Goal: Browse casually: Explore the website without a specific task or goal

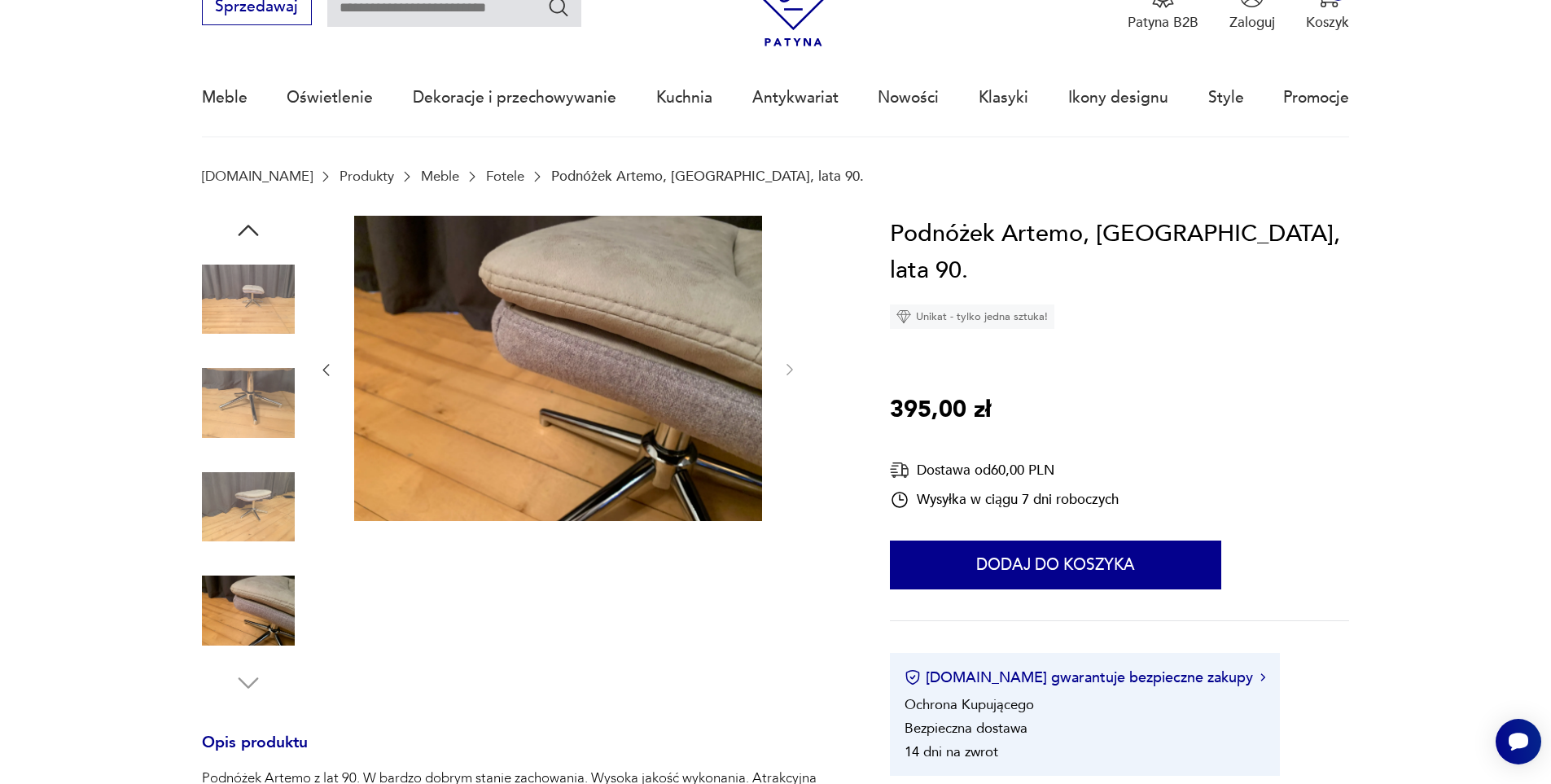
click at [269, 518] on img at bounding box center [247, 506] width 92 height 92
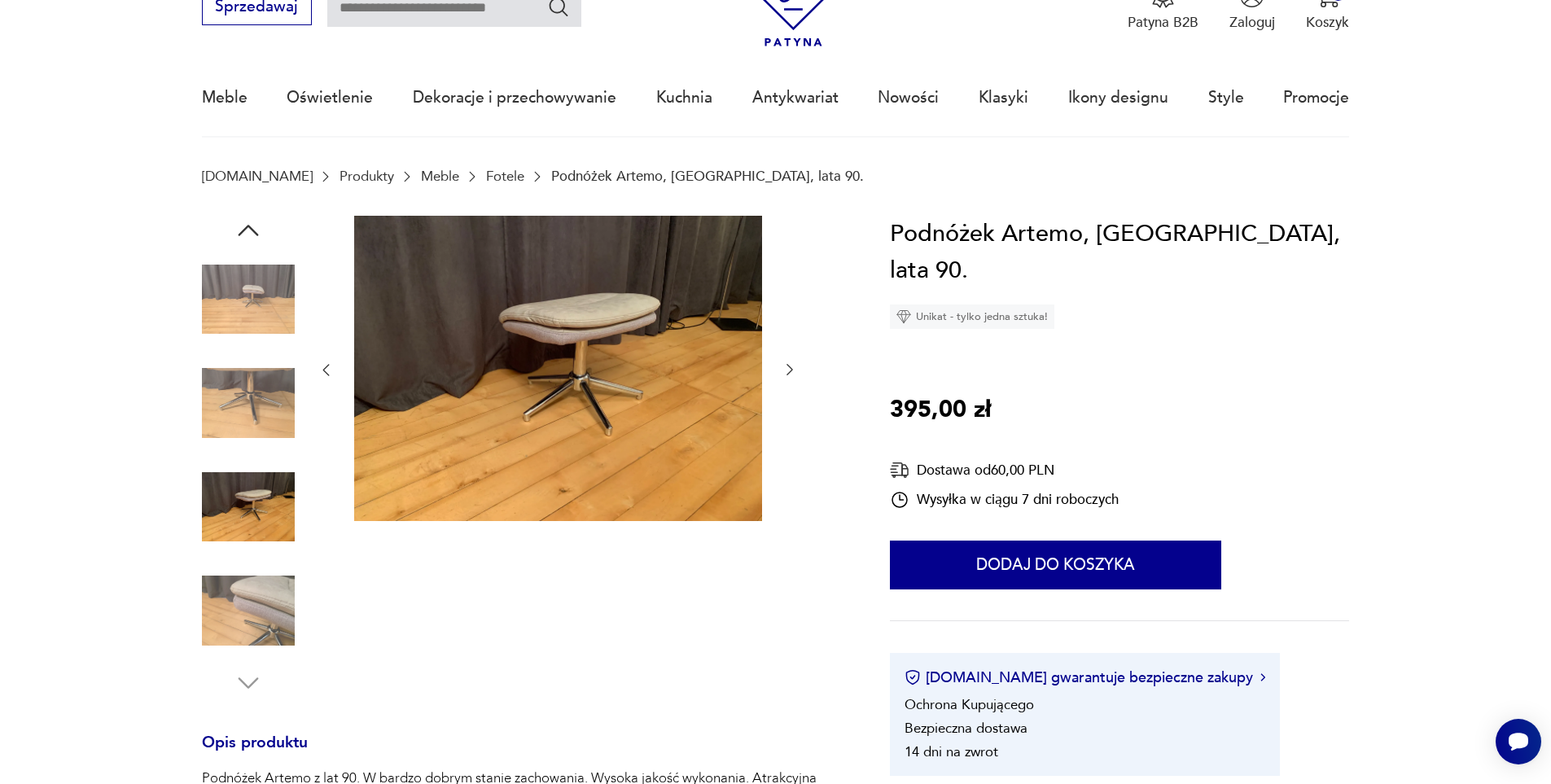
click at [533, 404] on img at bounding box center [558, 368] width 408 height 306
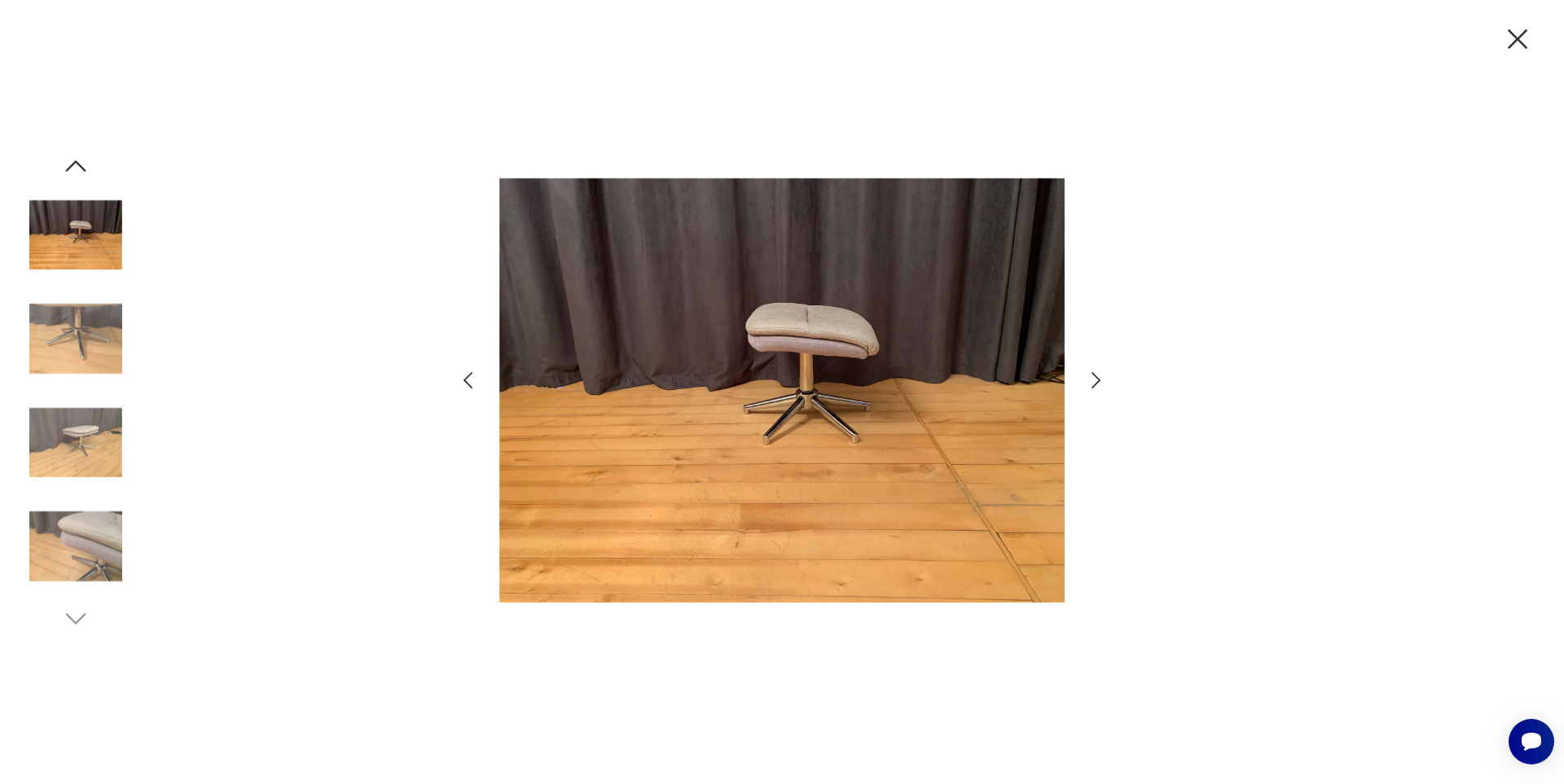
click at [1092, 378] on icon "button" at bounding box center [1096, 381] width 24 height 24
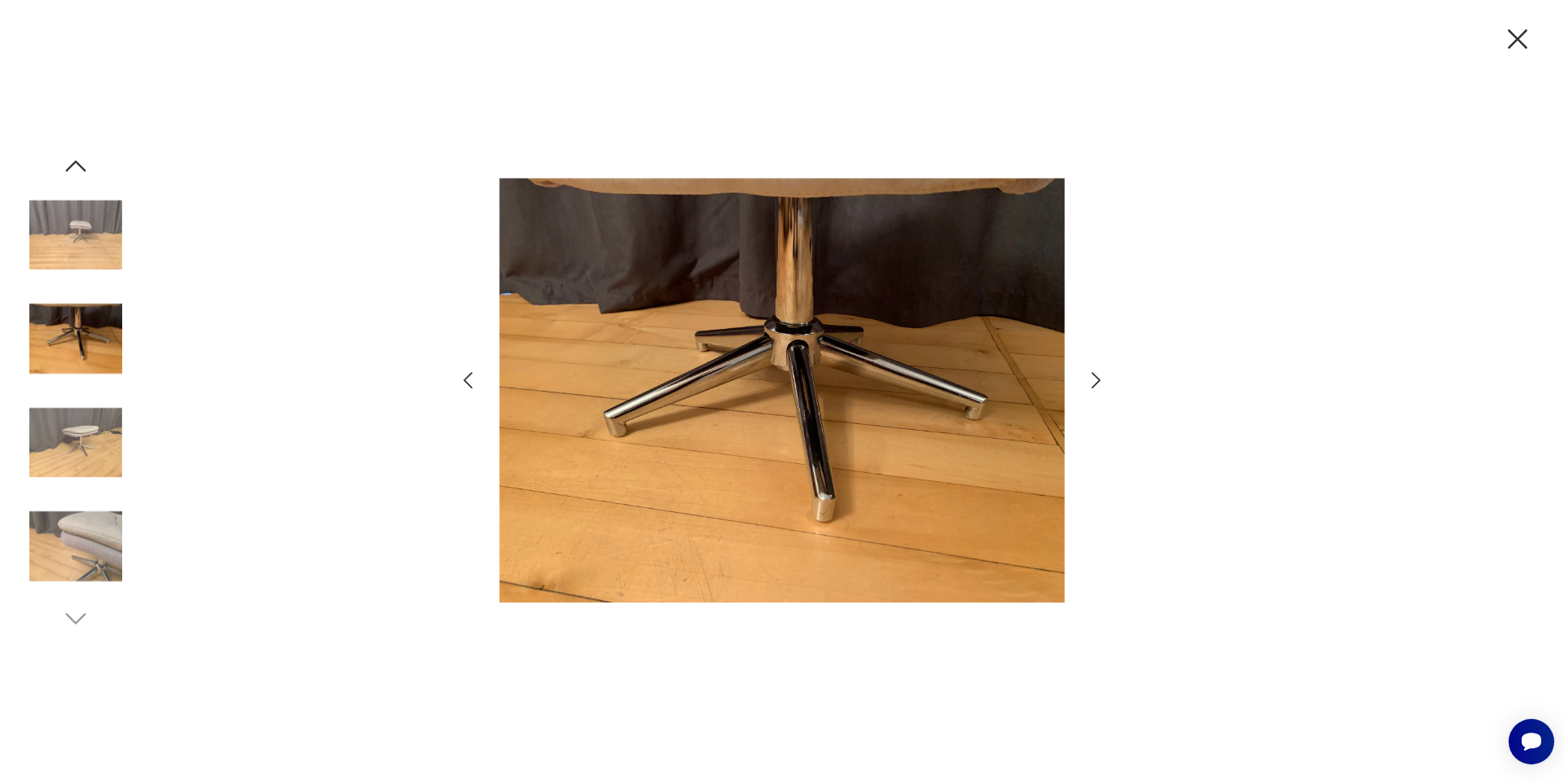
click at [1092, 378] on icon "button" at bounding box center [1096, 381] width 24 height 24
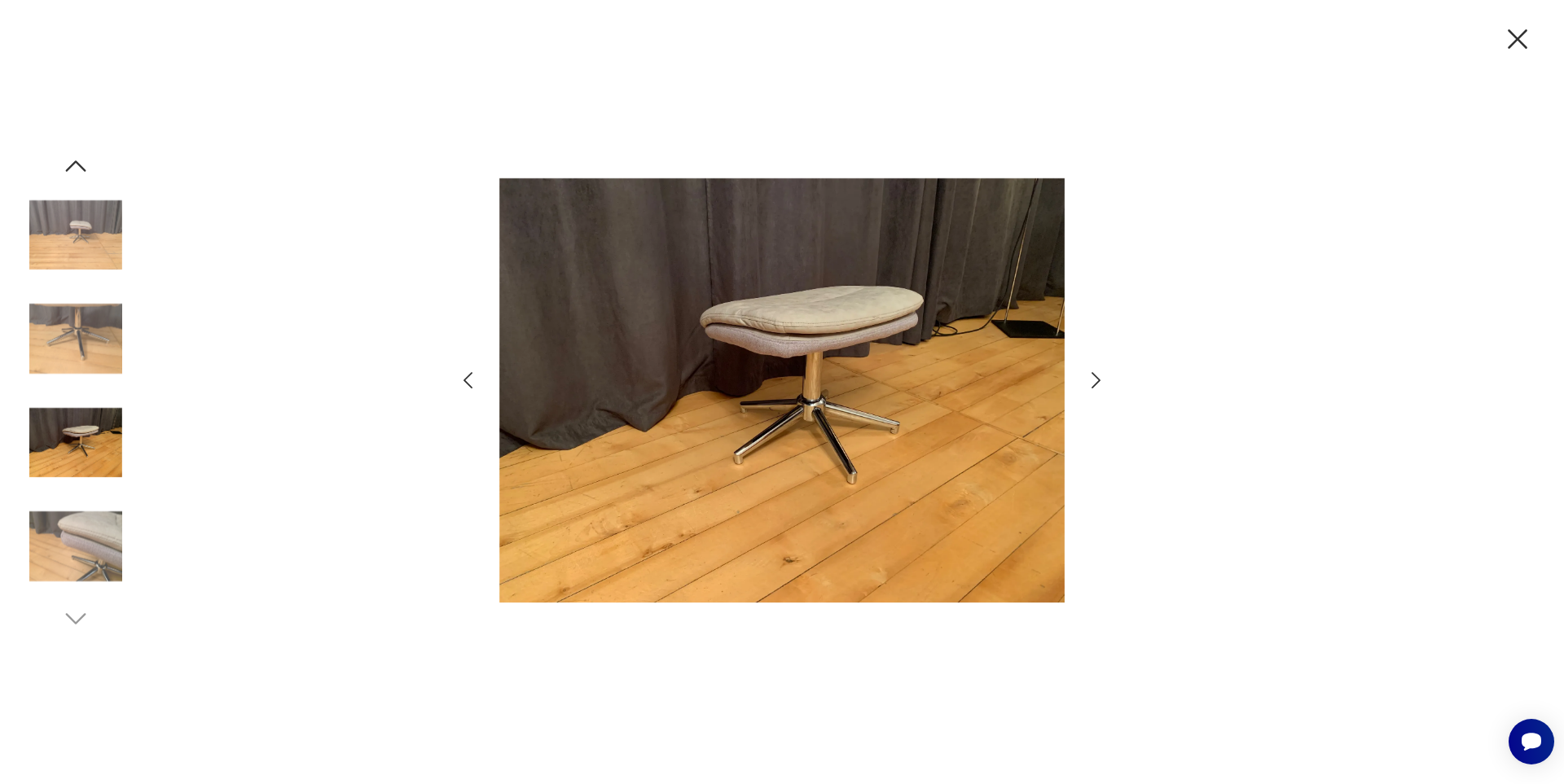
click at [1092, 378] on icon "button" at bounding box center [1096, 381] width 24 height 24
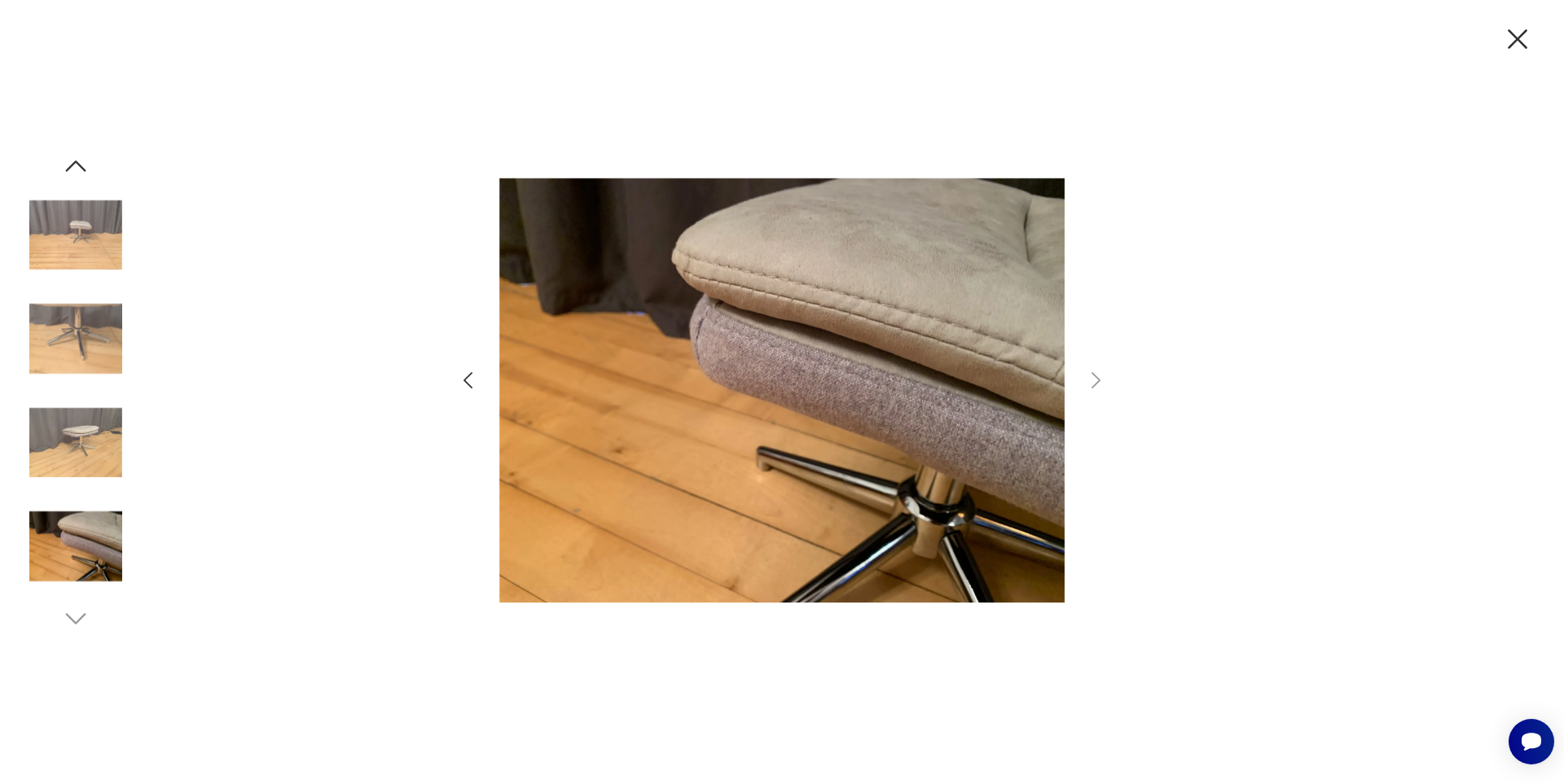
click at [471, 378] on icon "button" at bounding box center [468, 381] width 24 height 24
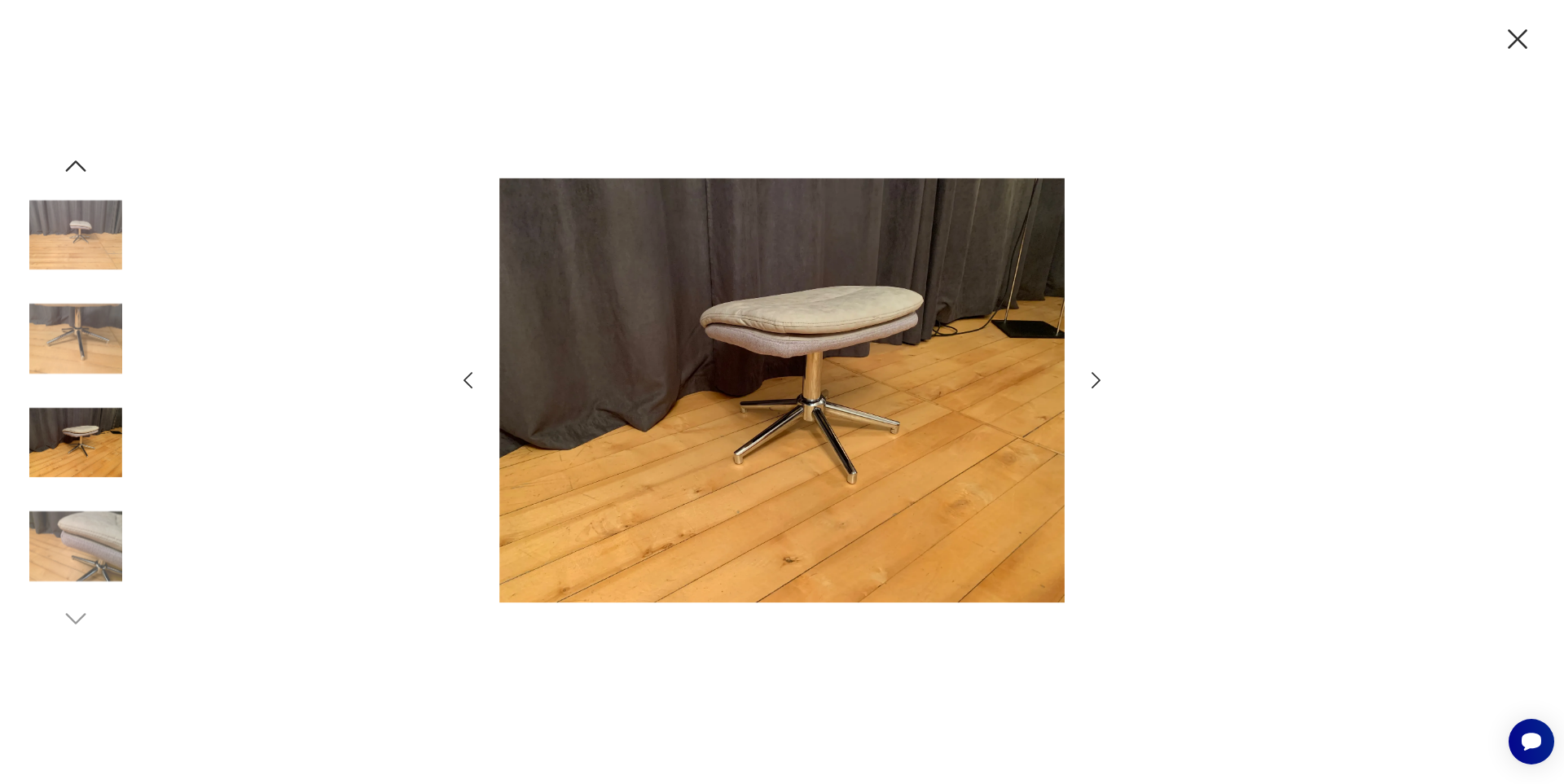
click at [471, 378] on icon "button" at bounding box center [468, 381] width 24 height 24
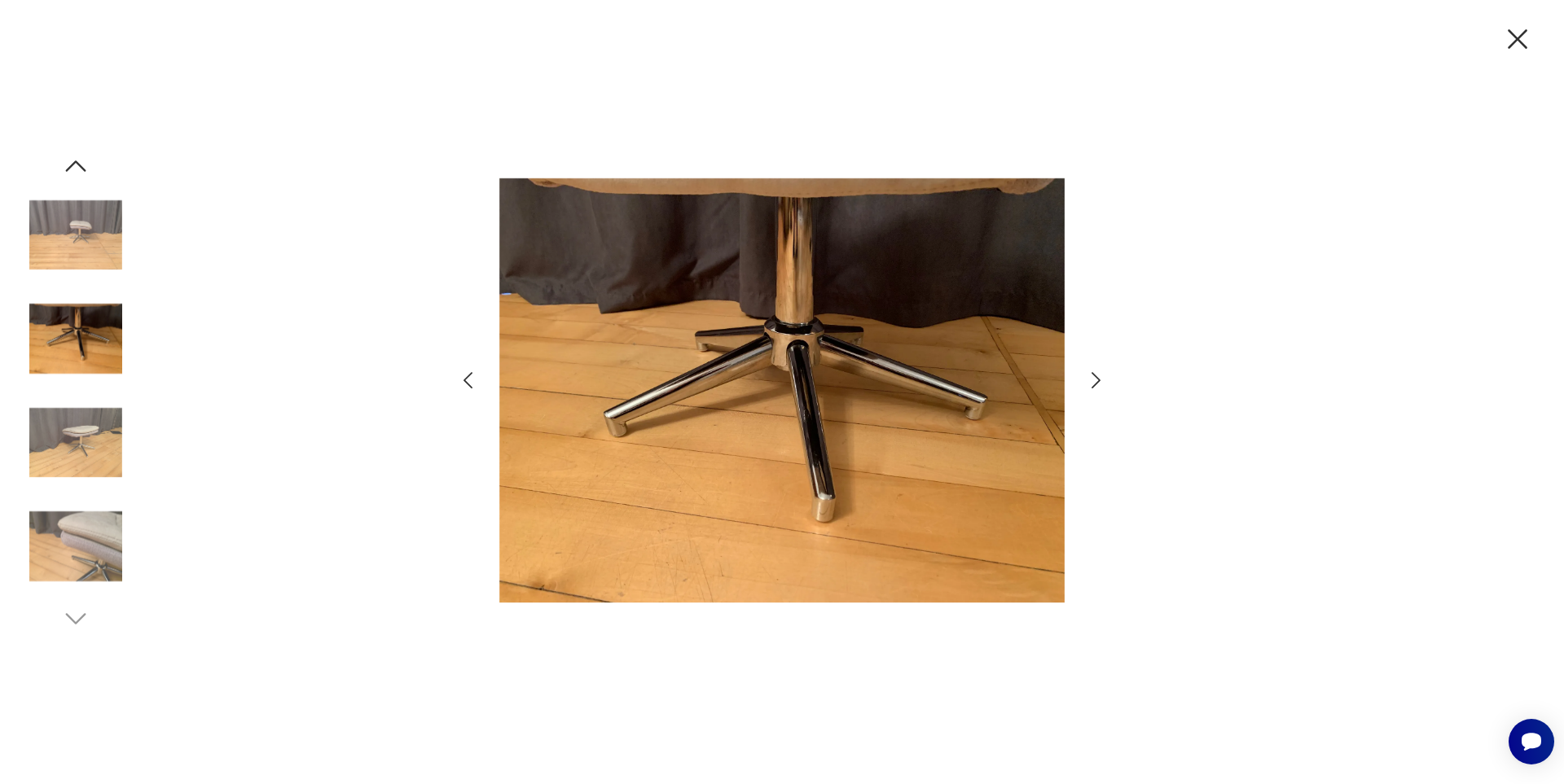
click at [471, 378] on icon "button" at bounding box center [468, 381] width 24 height 24
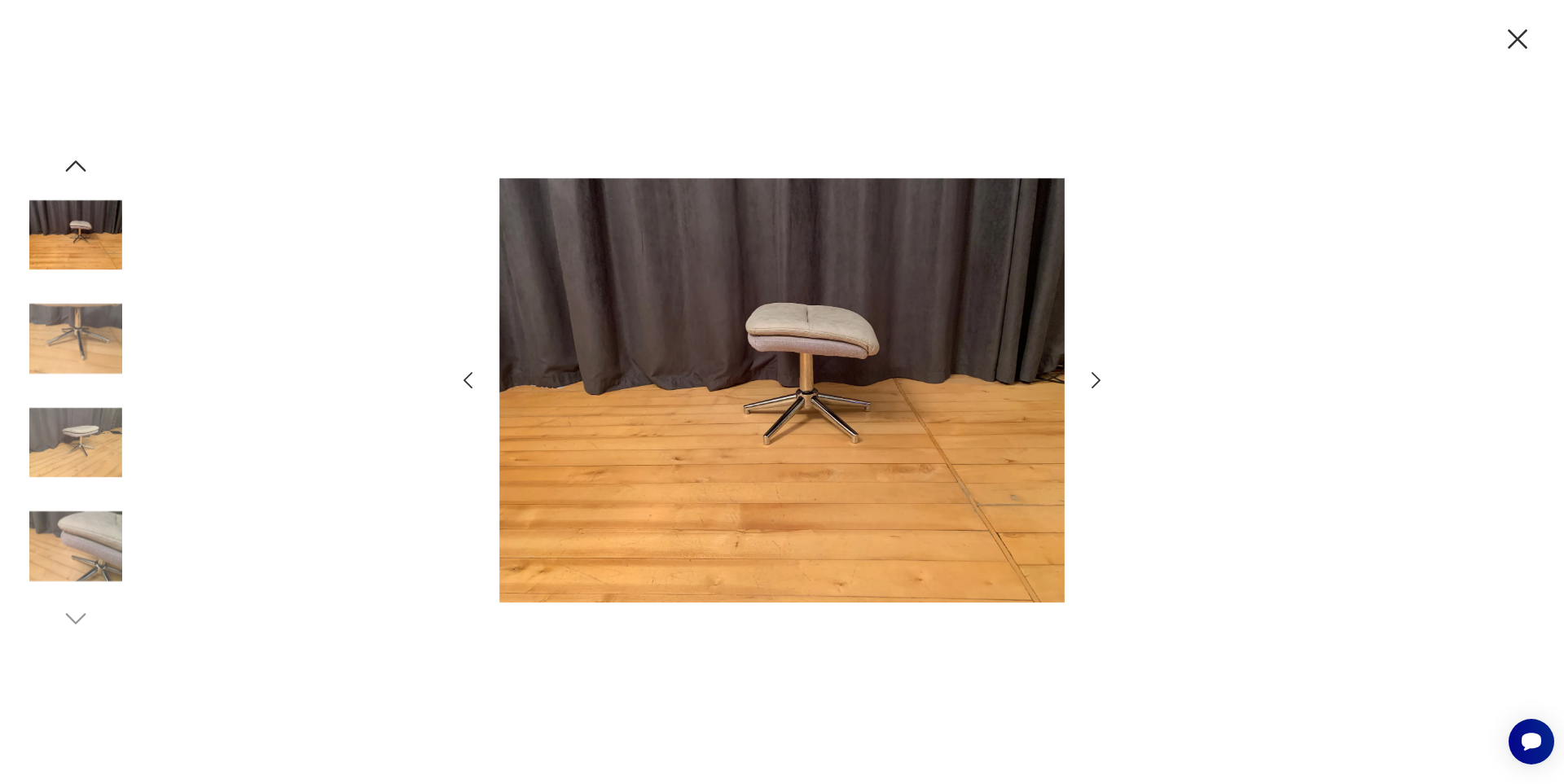
click at [471, 378] on icon "button" at bounding box center [468, 381] width 24 height 24
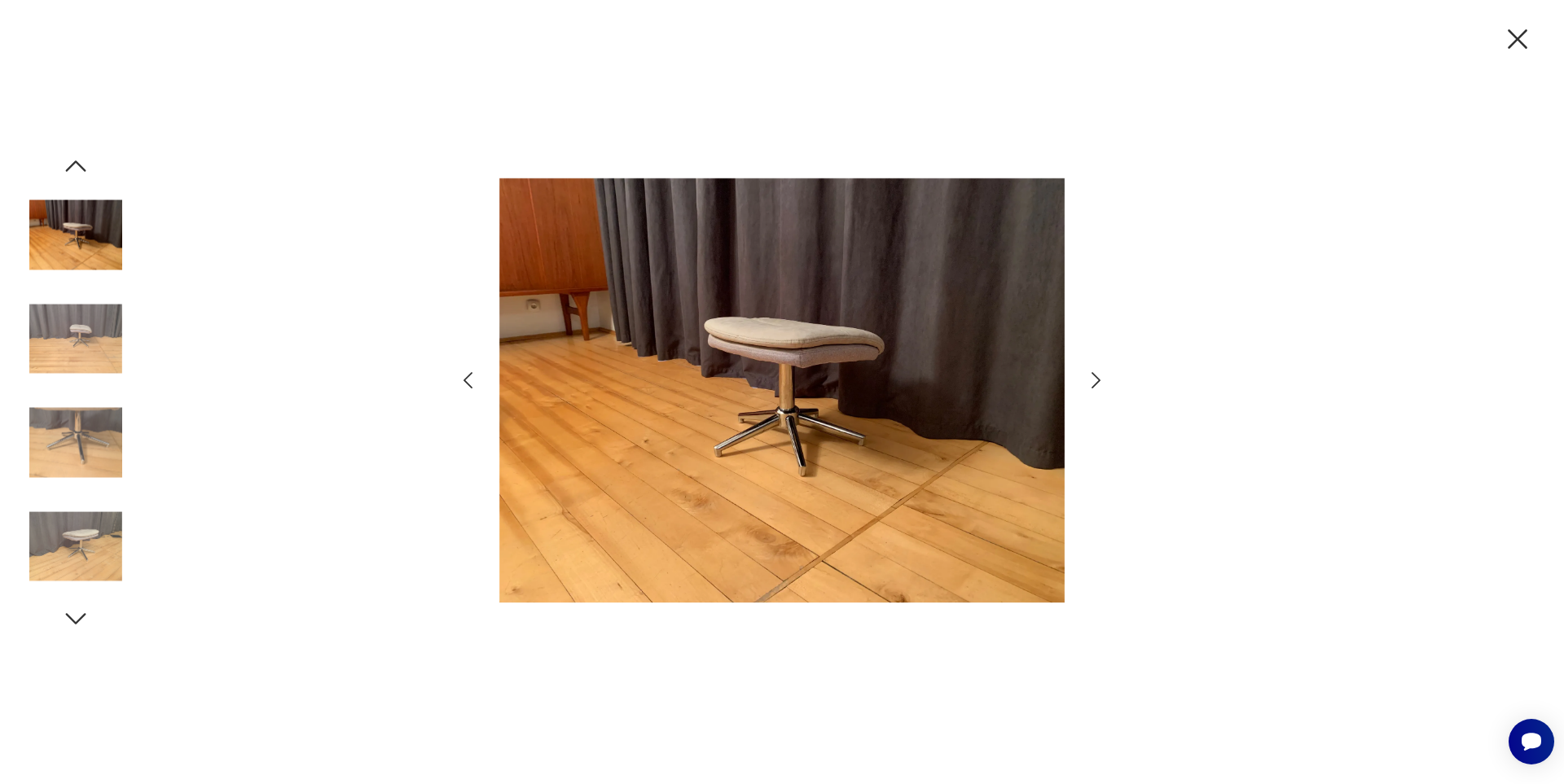
click at [471, 378] on icon "button" at bounding box center [468, 381] width 24 height 24
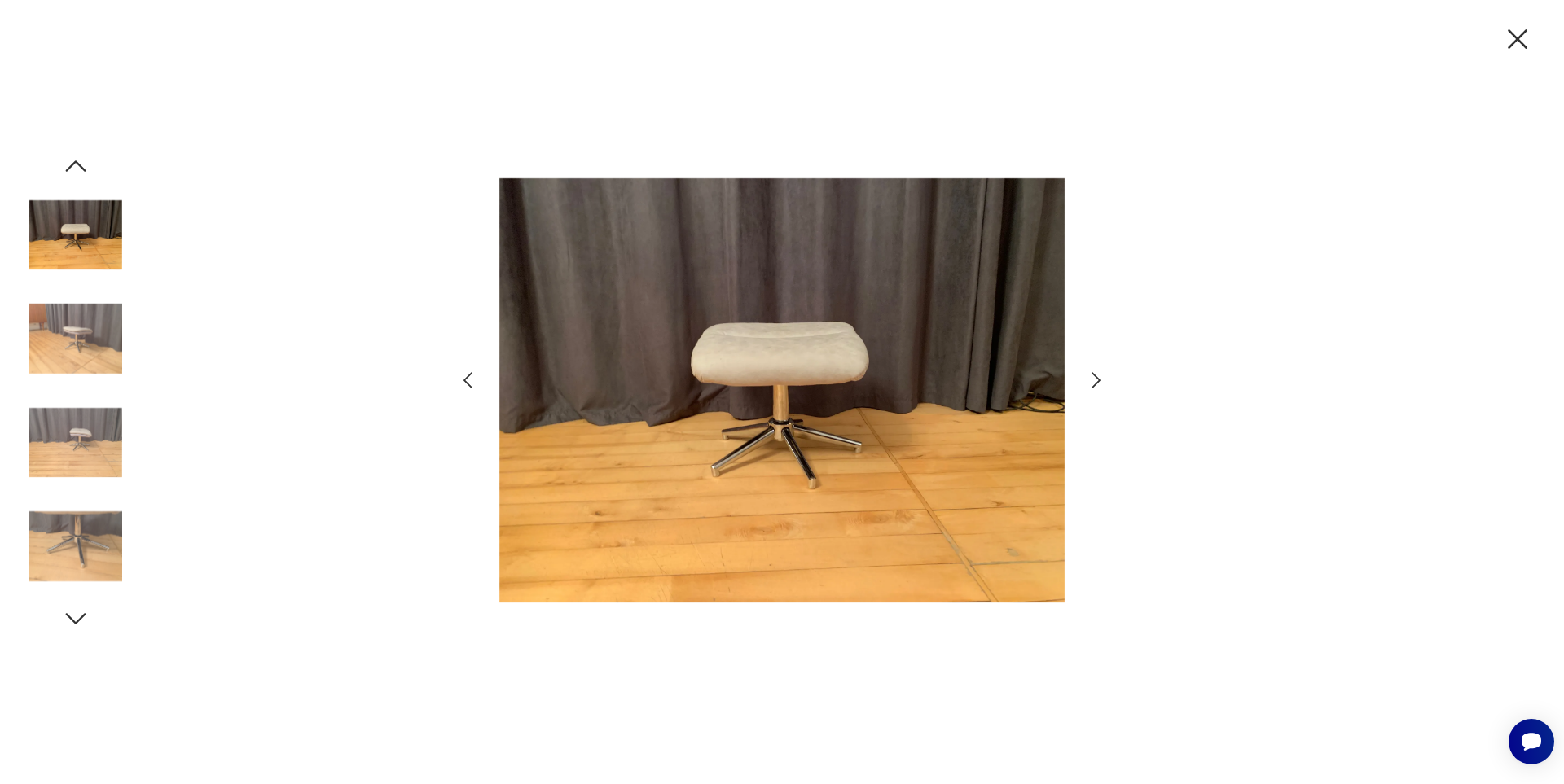
click at [471, 378] on icon "button" at bounding box center [468, 381] width 24 height 24
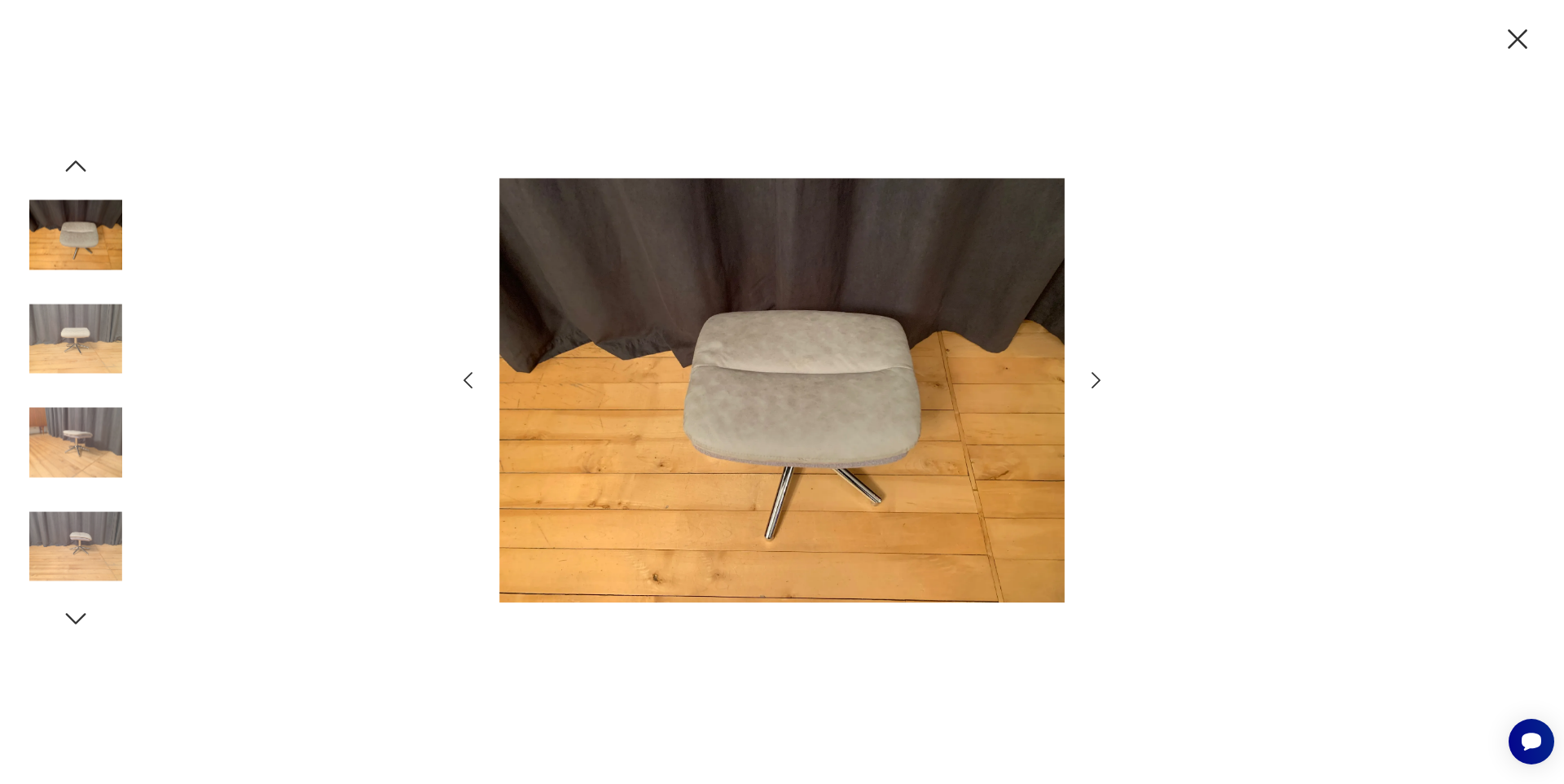
click at [471, 378] on icon "button" at bounding box center [468, 381] width 24 height 24
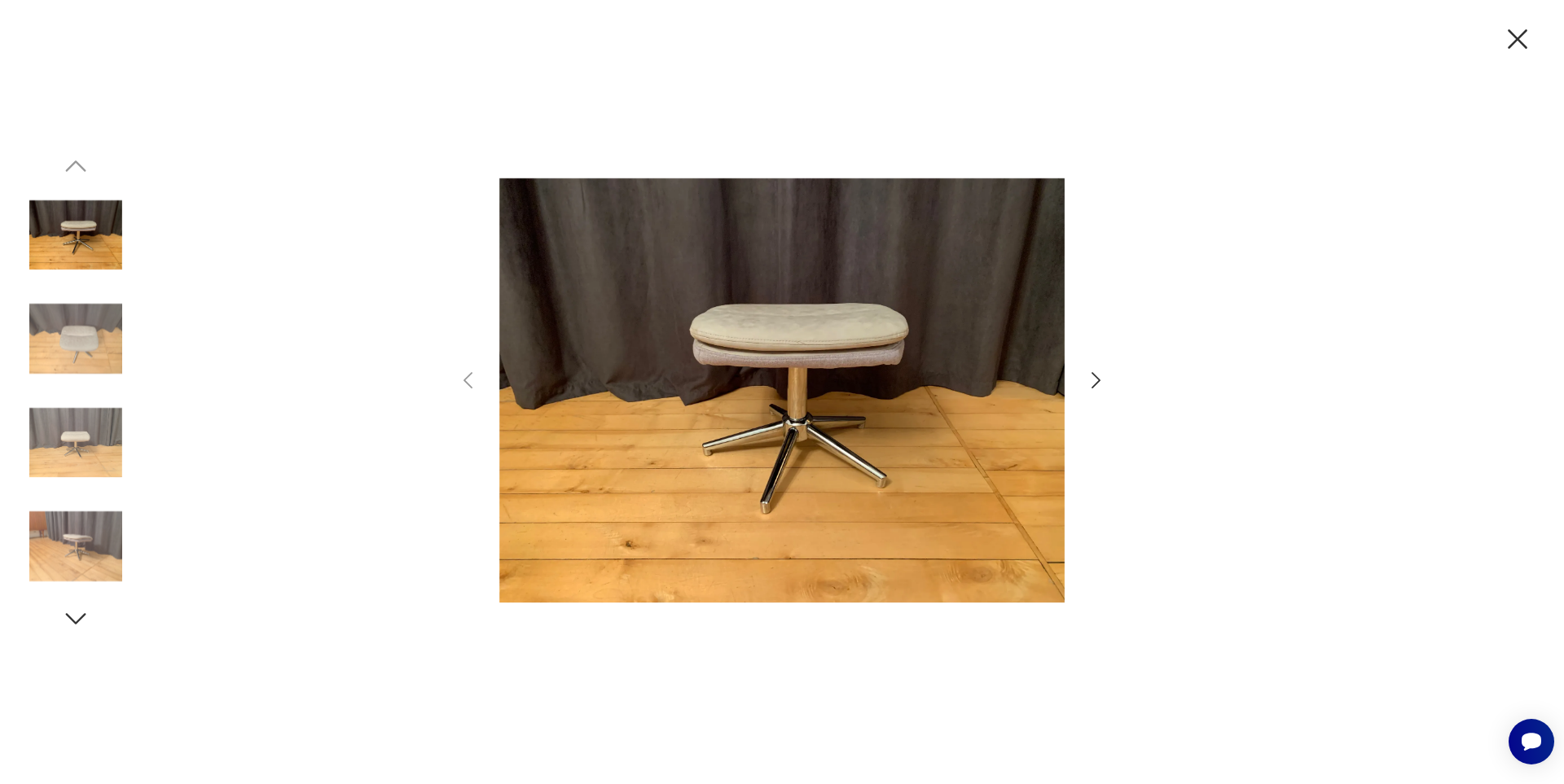
click at [1519, 42] on icon "button" at bounding box center [1517, 40] width 20 height 20
